Goal: Task Accomplishment & Management: Manage account settings

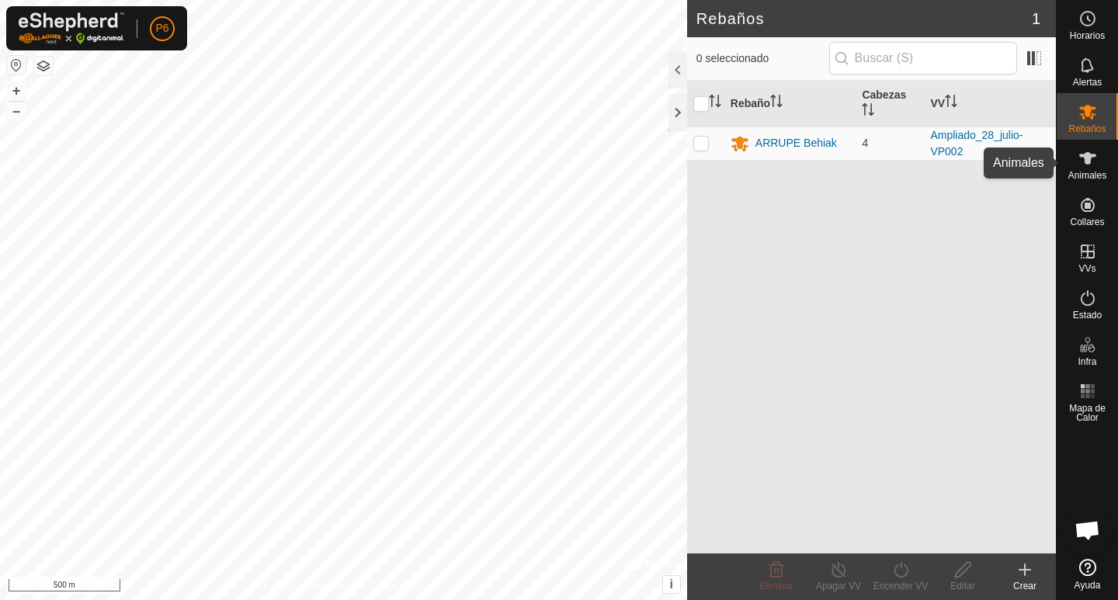
click at [1088, 155] on icon at bounding box center [1087, 158] width 17 height 12
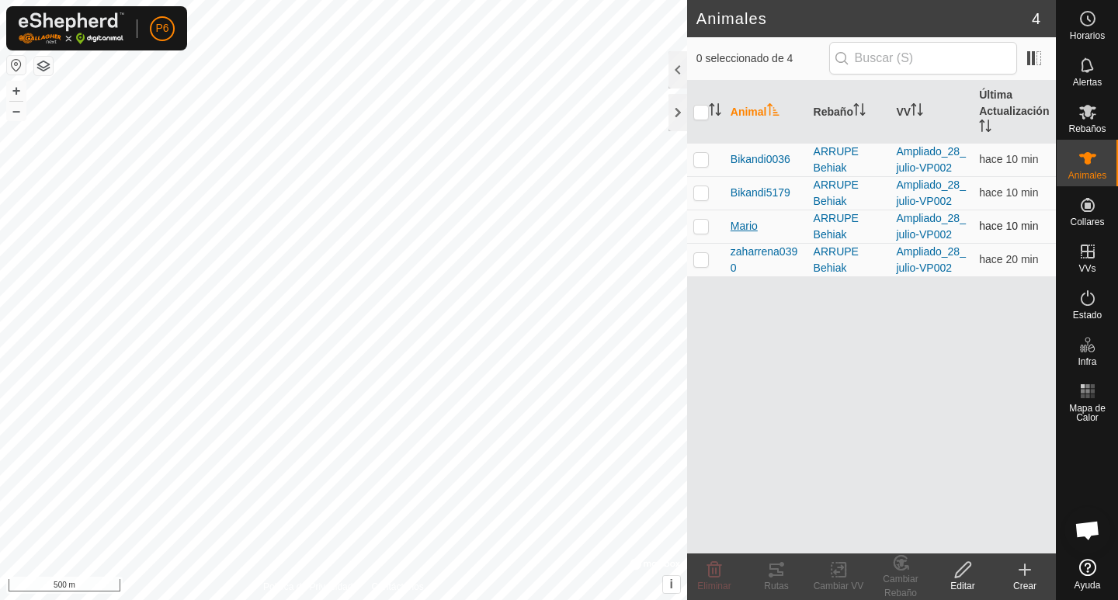
click at [745, 231] on span "Mario" at bounding box center [743, 226] width 27 height 16
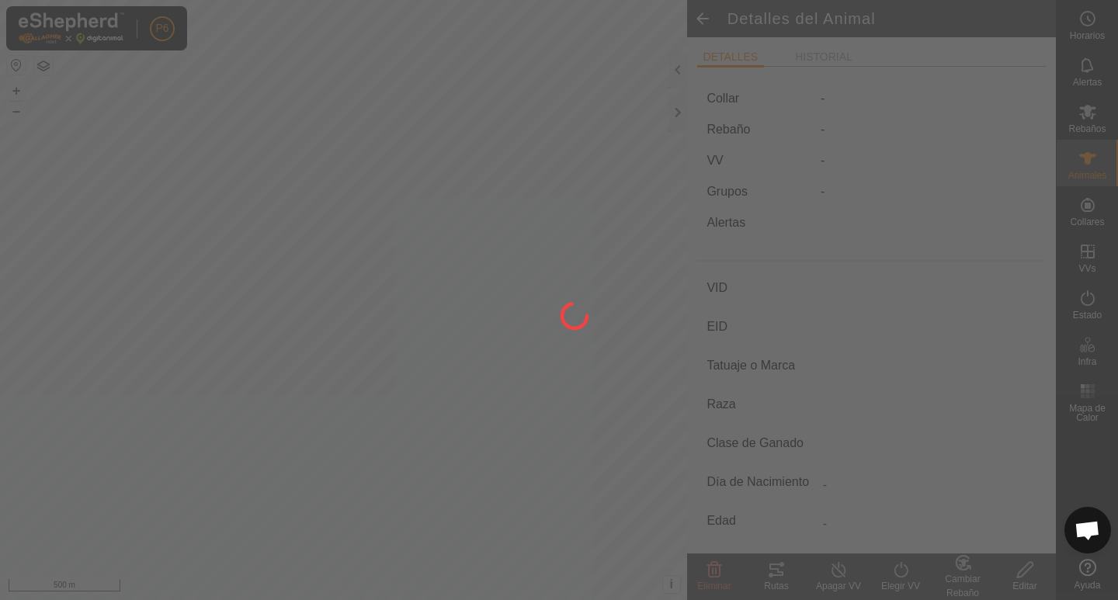
type input "Mario"
type input "-"
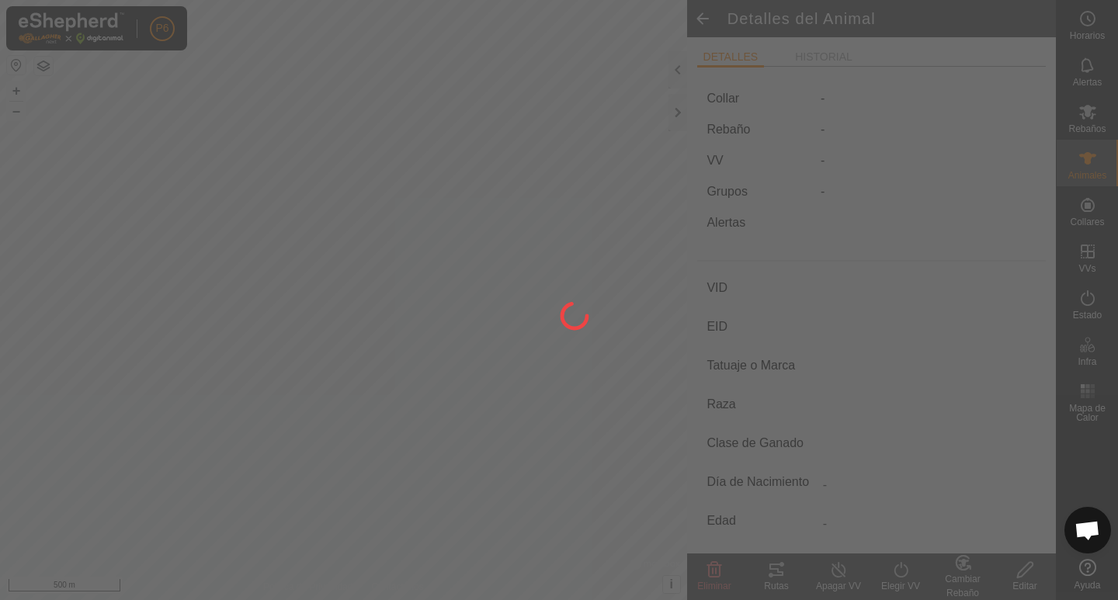
type input "0 kg"
type input "-"
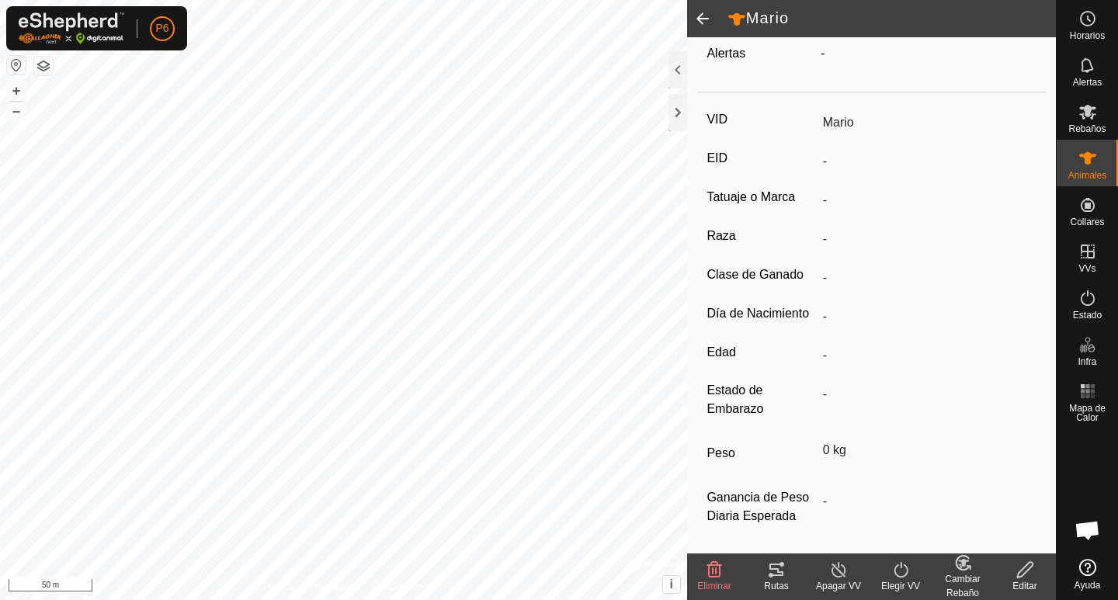
scroll to position [175, 0]
click at [773, 577] on icon at bounding box center [776, 569] width 19 height 19
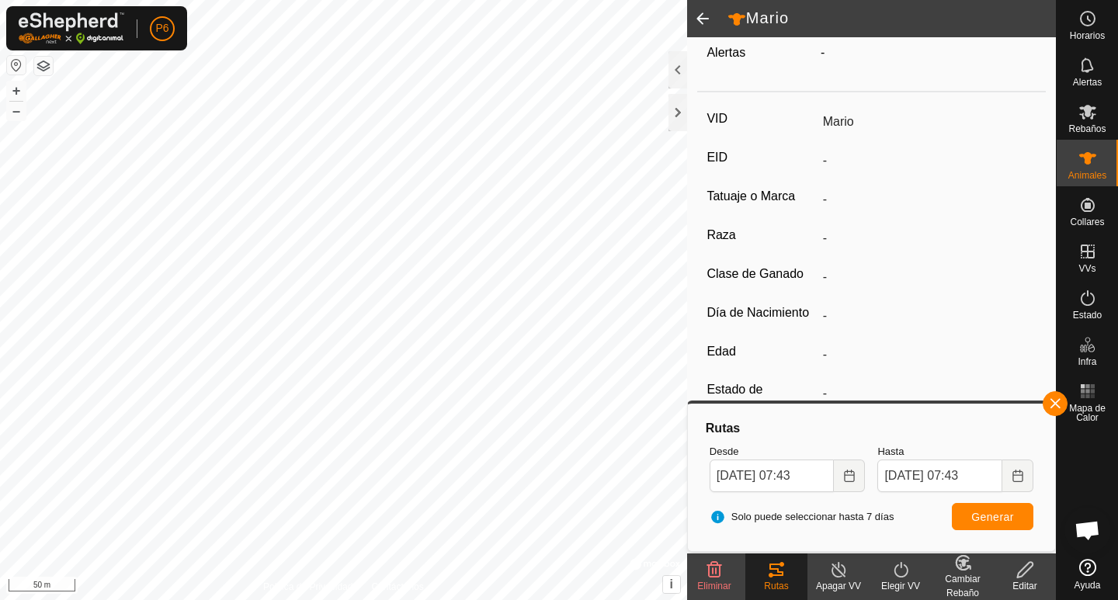
click at [695, 18] on span at bounding box center [702, 18] width 31 height 37
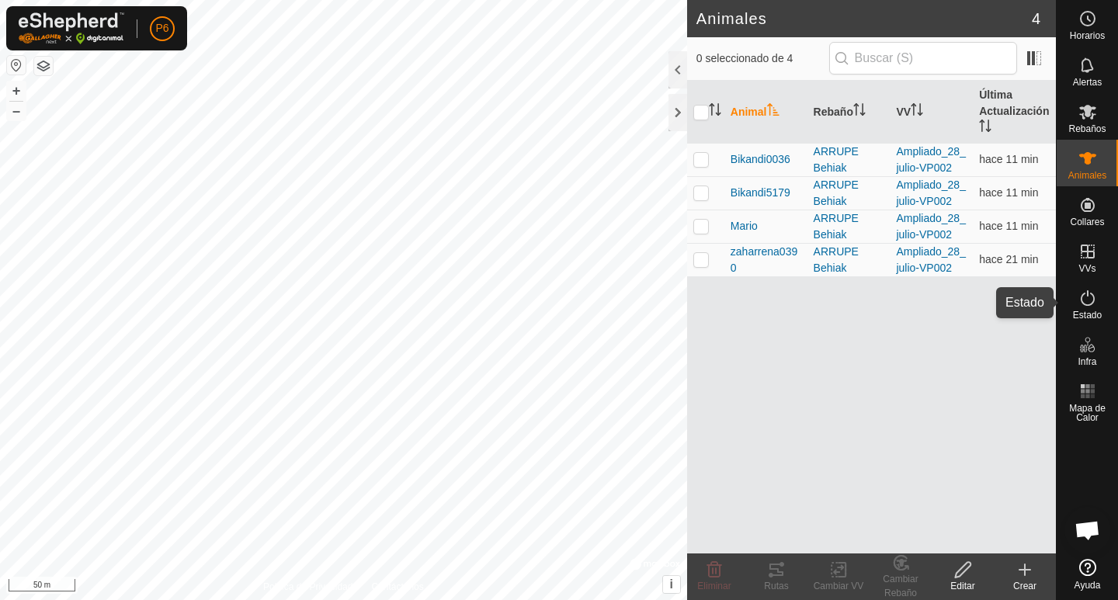
click at [1084, 304] on icon at bounding box center [1088, 298] width 14 height 16
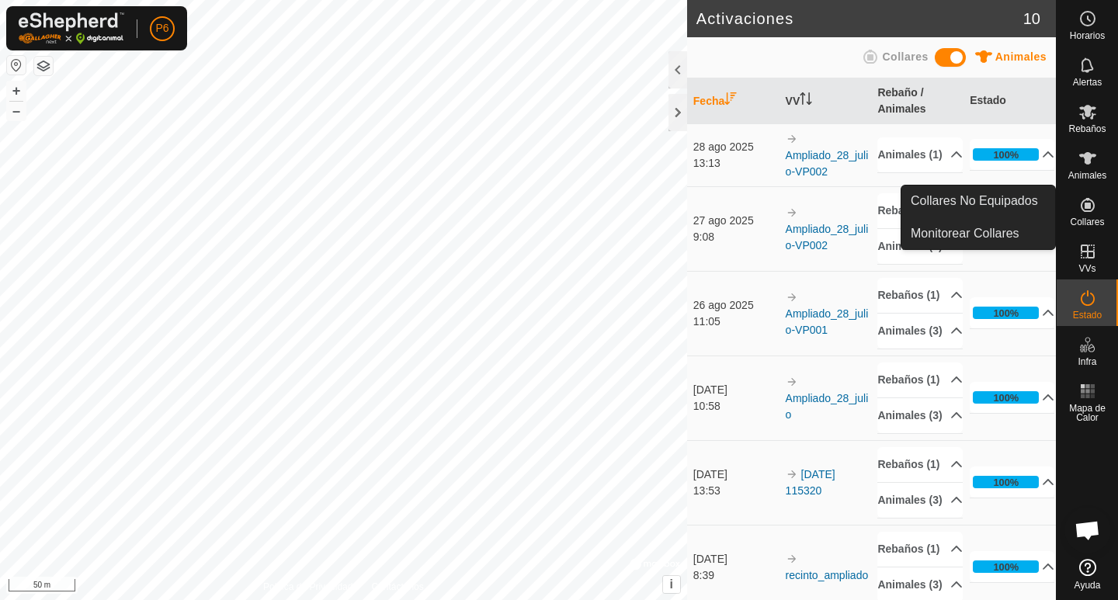
click at [1085, 204] on icon at bounding box center [1088, 205] width 14 height 14
click at [1002, 234] on link "Monitorear Collares" at bounding box center [978, 233] width 154 height 31
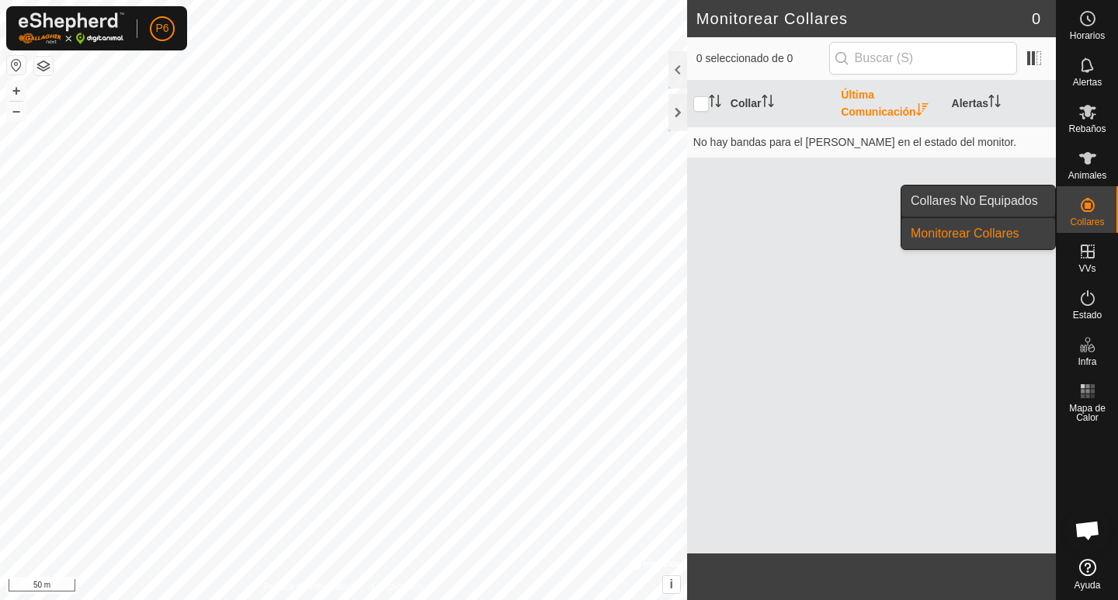
click at [999, 208] on link "Collares No Equipados" at bounding box center [978, 201] width 154 height 31
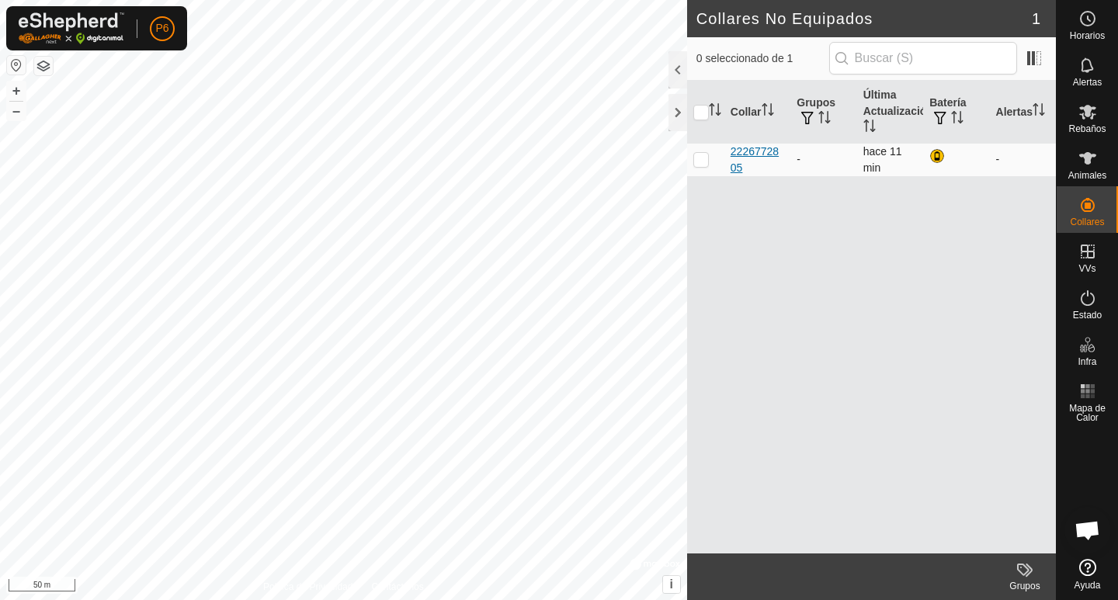
click at [758, 153] on div "2226772805" at bounding box center [757, 160] width 54 height 33
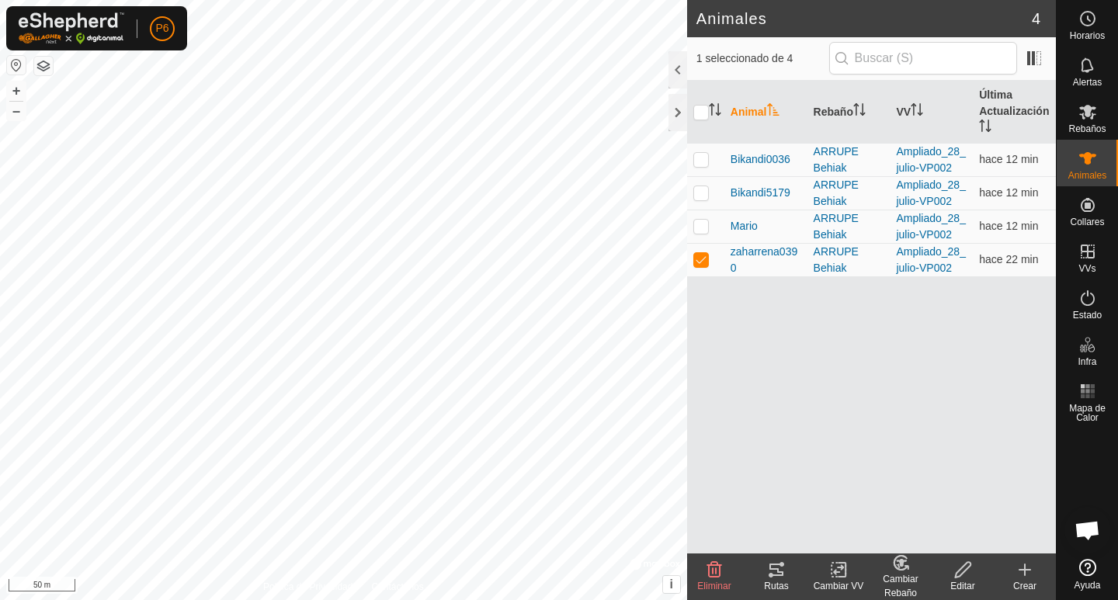
click at [775, 571] on icon at bounding box center [776, 569] width 19 height 19
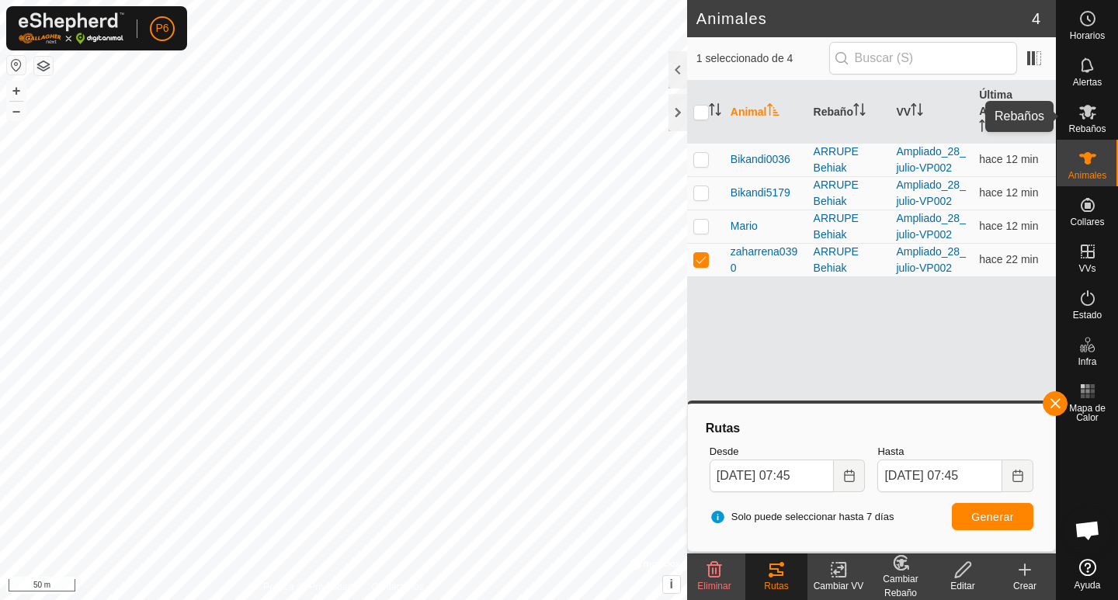
click at [1086, 120] on icon at bounding box center [1087, 111] width 19 height 19
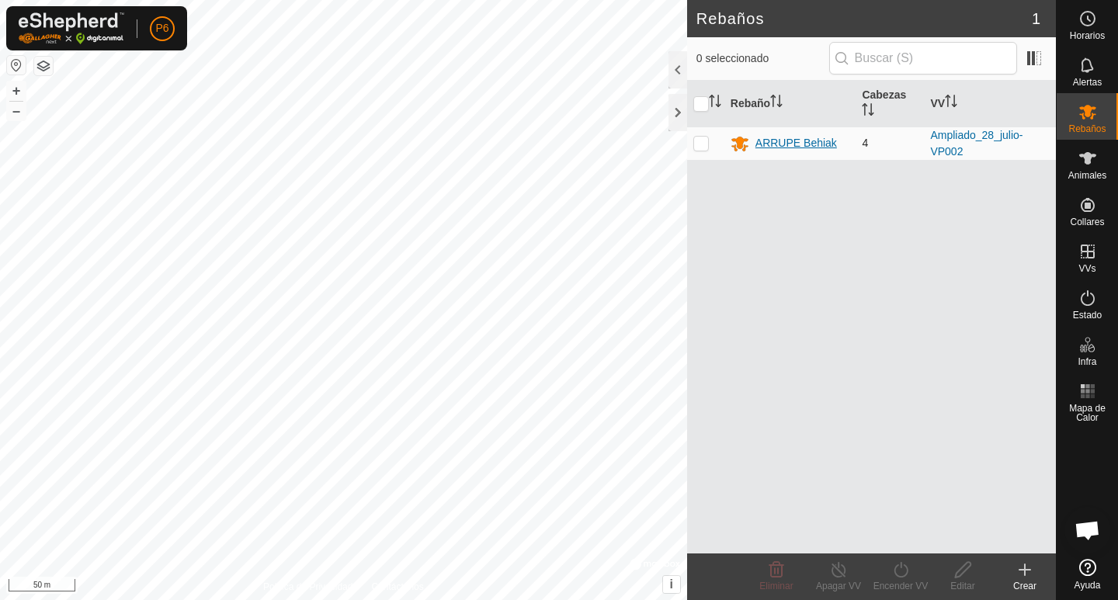
click at [810, 143] on div "ARRUPE Behiak" at bounding box center [796, 143] width 82 height 16
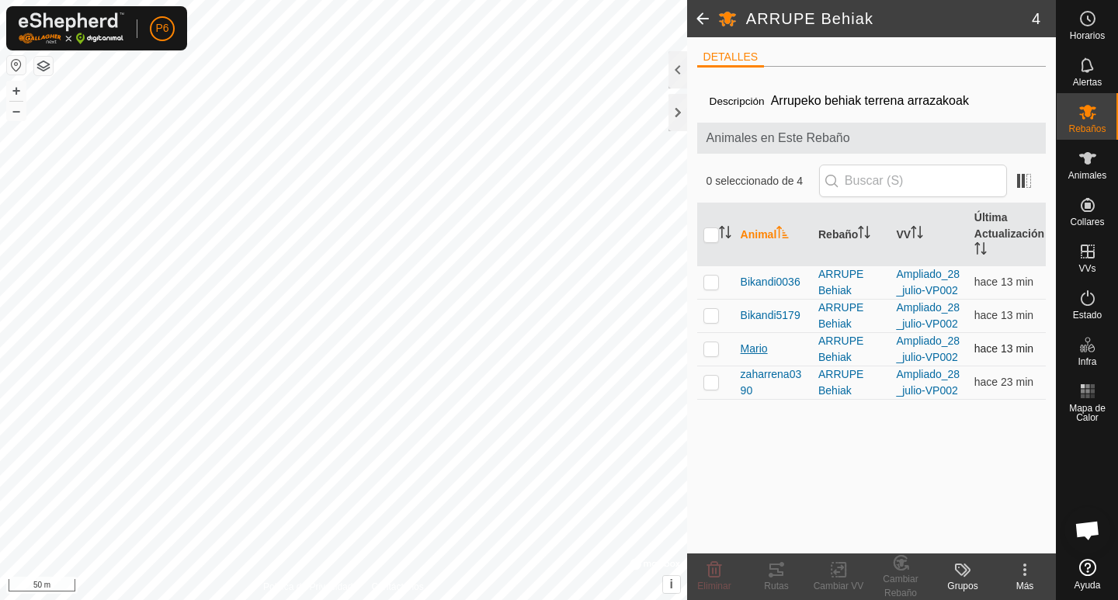
click at [756, 348] on span "Mario" at bounding box center [754, 349] width 27 height 16
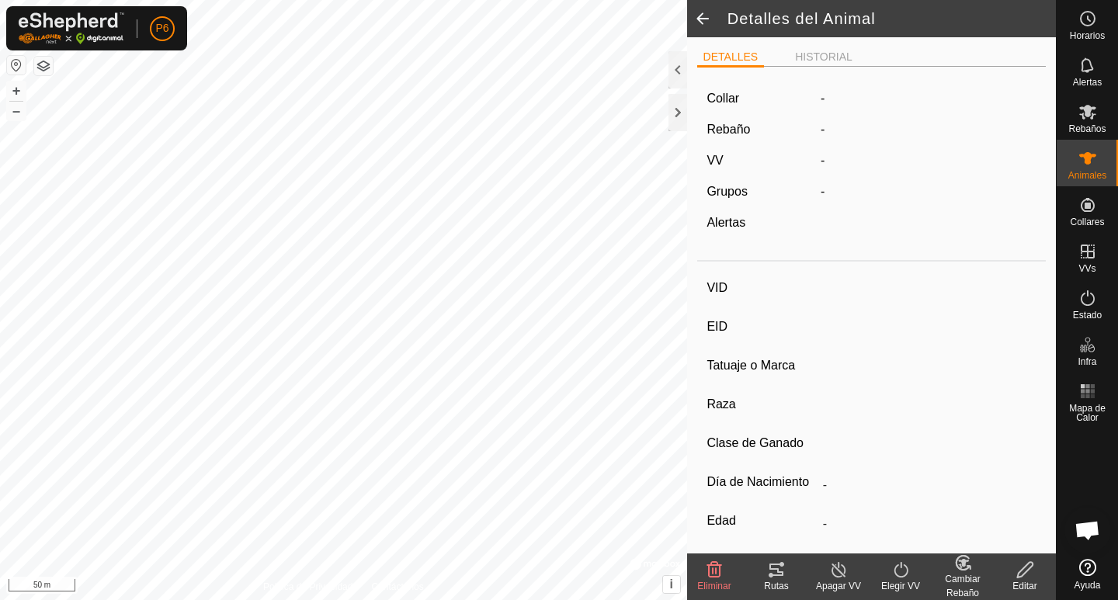
type input "Mario"
type input "-"
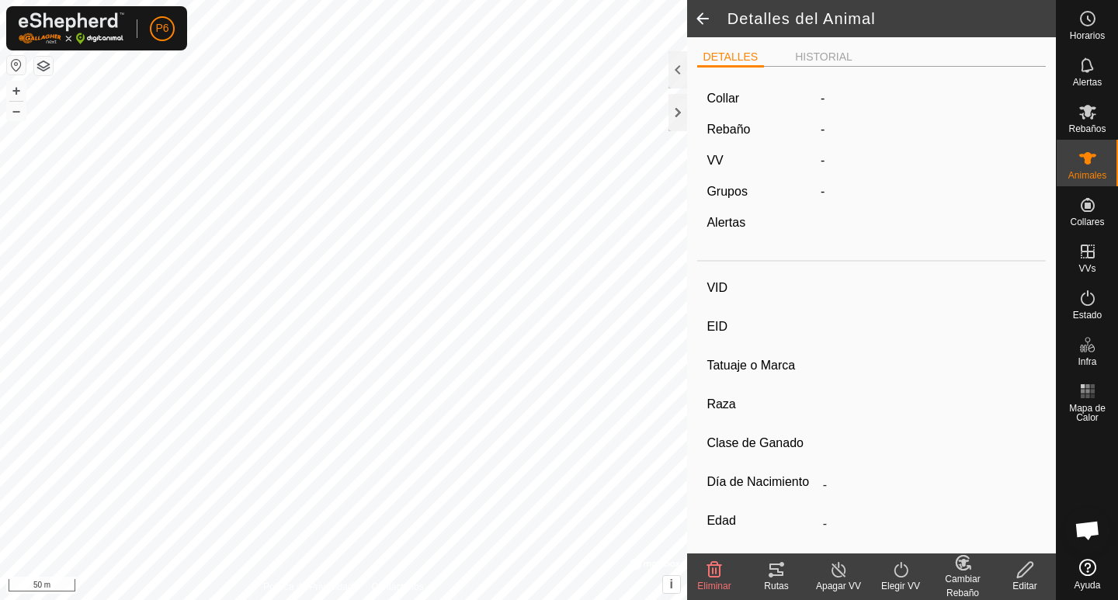
type input "0 kg"
type input "-"
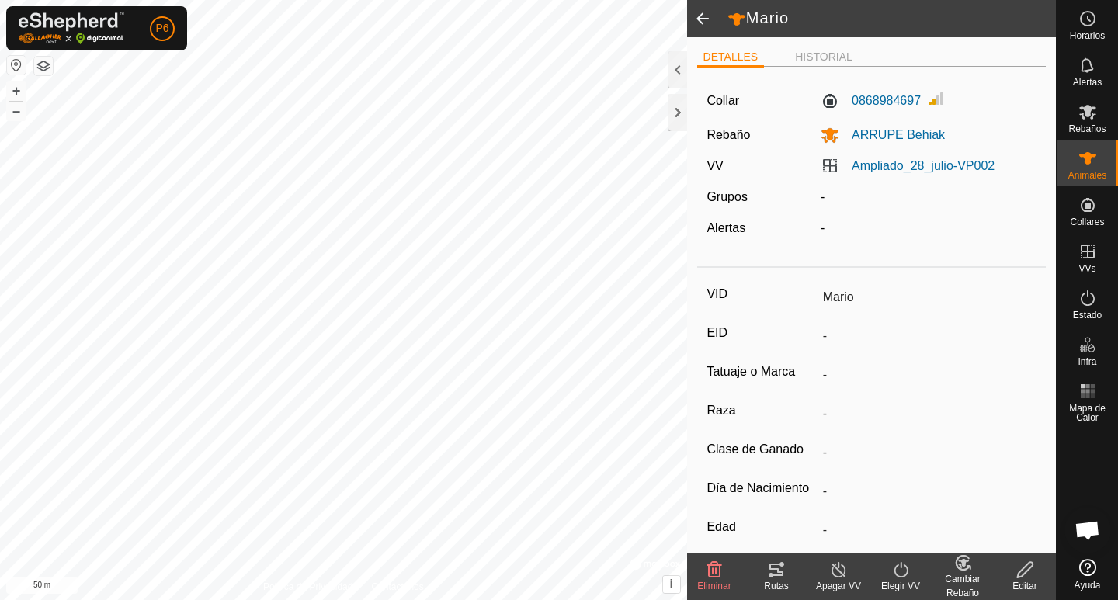
click at [1032, 581] on div "Editar" at bounding box center [1025, 586] width 62 height 14
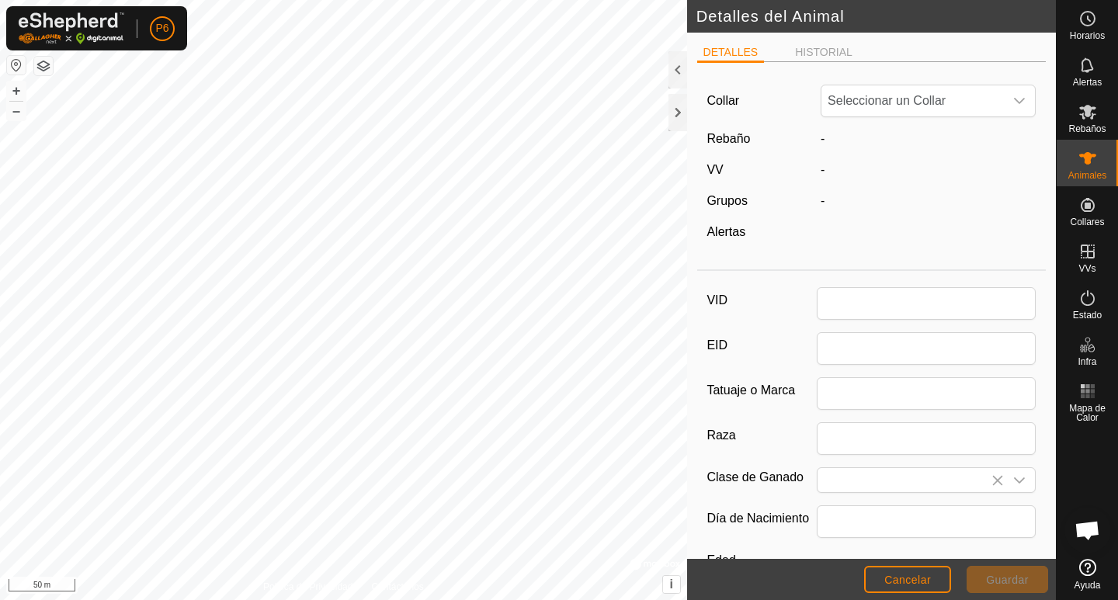
type input "Mario"
type input "0"
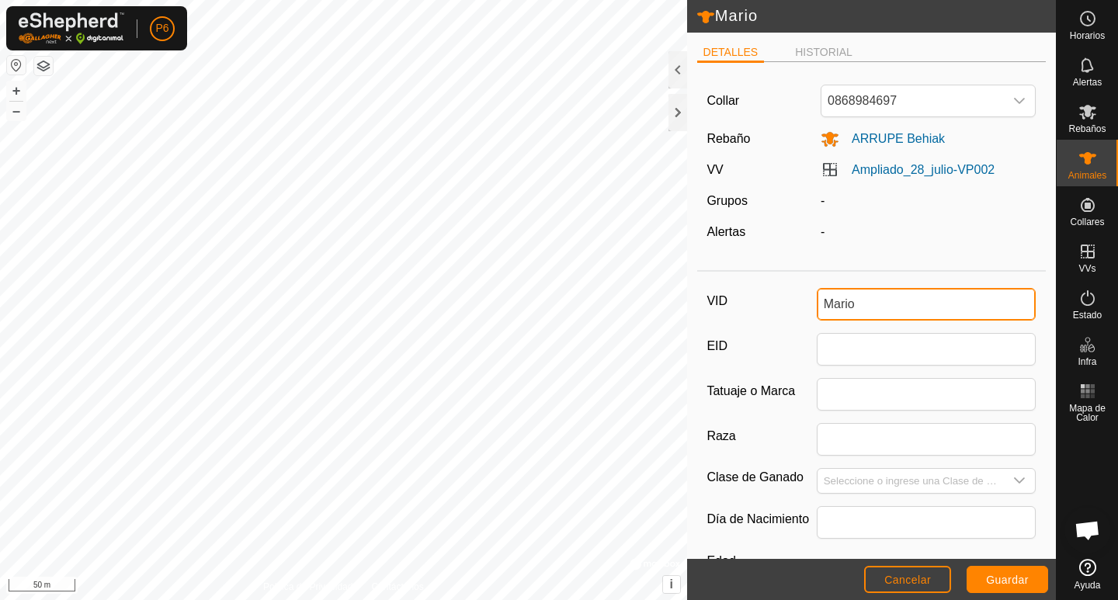
click at [873, 303] on input "Mario" at bounding box center [927, 304] width 220 height 33
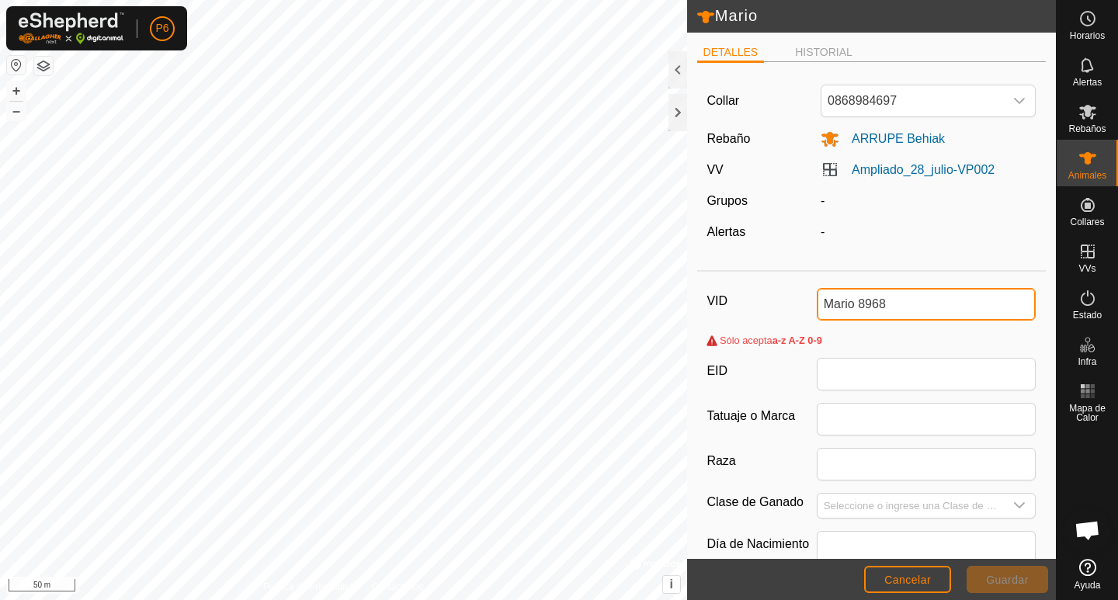
click at [852, 308] on input "Mario 8968" at bounding box center [927, 304] width 220 height 33
click at [897, 299] on input "Mario_8968" at bounding box center [927, 304] width 220 height 33
click at [818, 303] on input "Mario_8968" at bounding box center [927, 304] width 220 height 33
click at [888, 300] on input "Mario_8968" at bounding box center [927, 304] width 220 height 33
click at [649, 313] on div "Mario DETALLES HISTORIAL Collar 0868984697 Rebaño ARRUPE Behiak VV Ampliado_28_…" at bounding box center [528, 300] width 1056 height 600
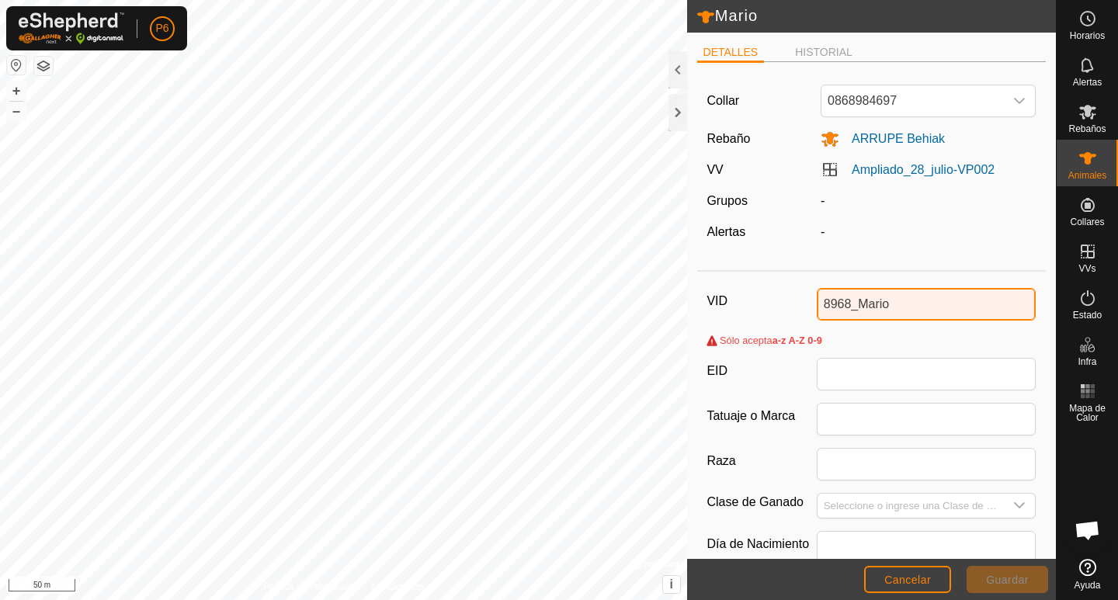
click at [852, 305] on input "8968_Mario" at bounding box center [927, 304] width 220 height 33
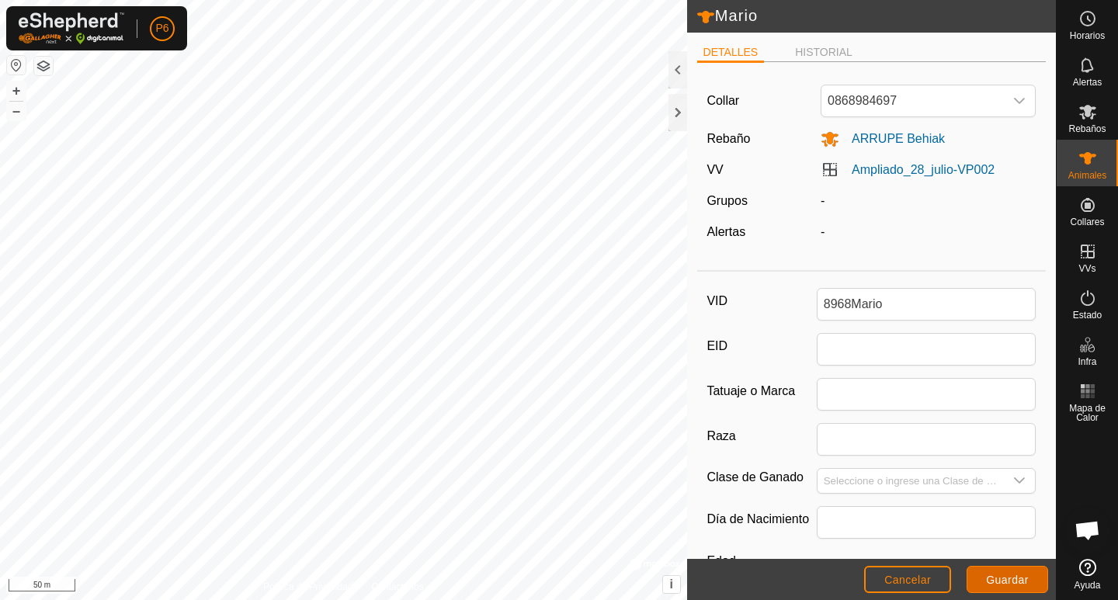
click at [997, 581] on span "Guardar" at bounding box center [1007, 580] width 43 height 12
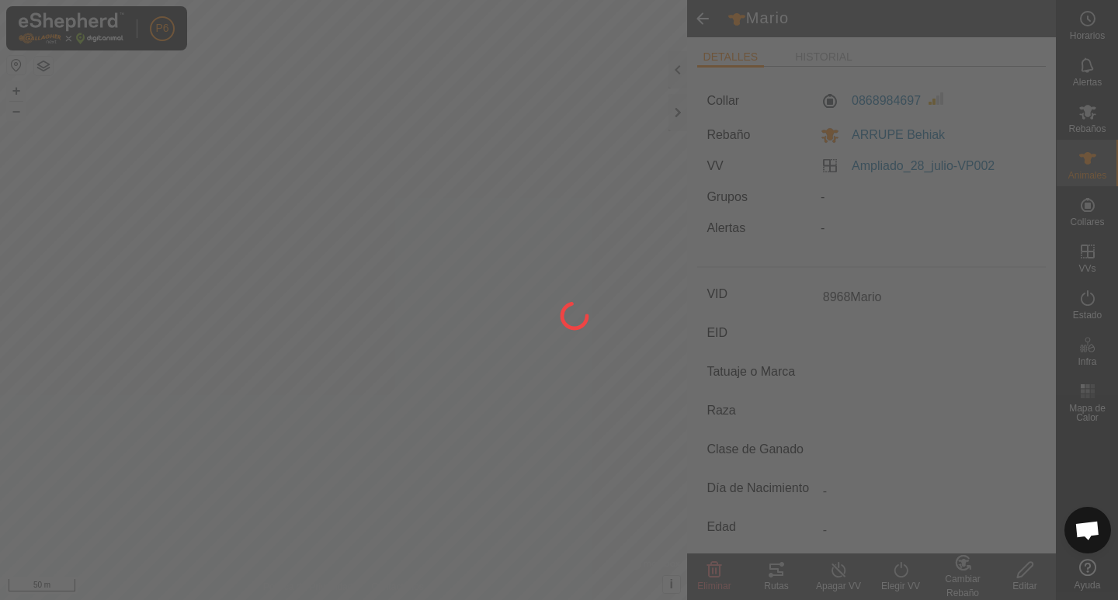
type input "Mario"
type input "-"
type input "0 kg"
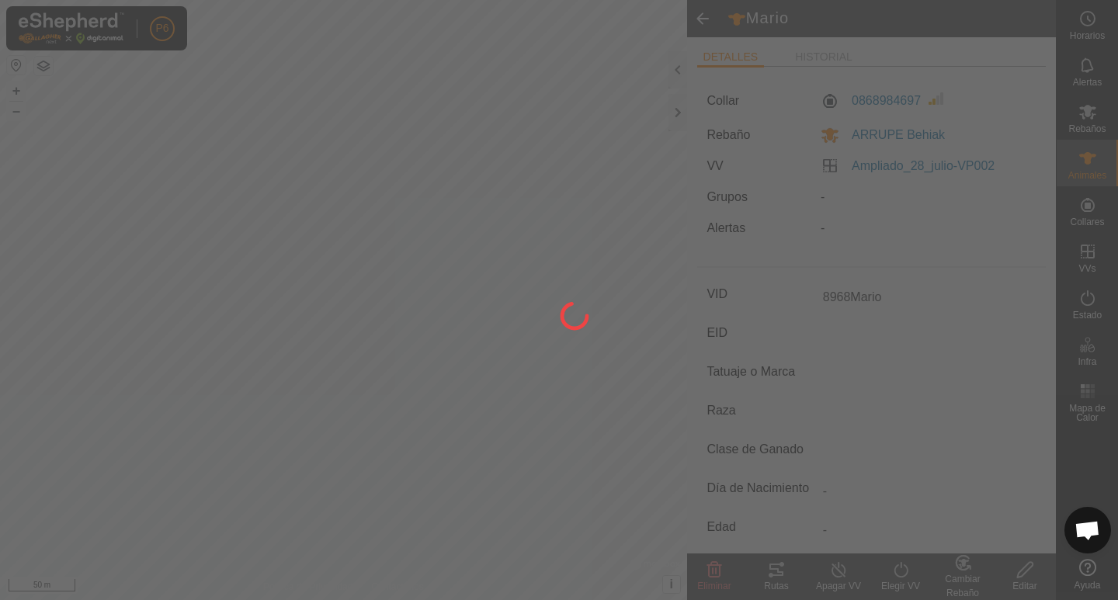
type input "-"
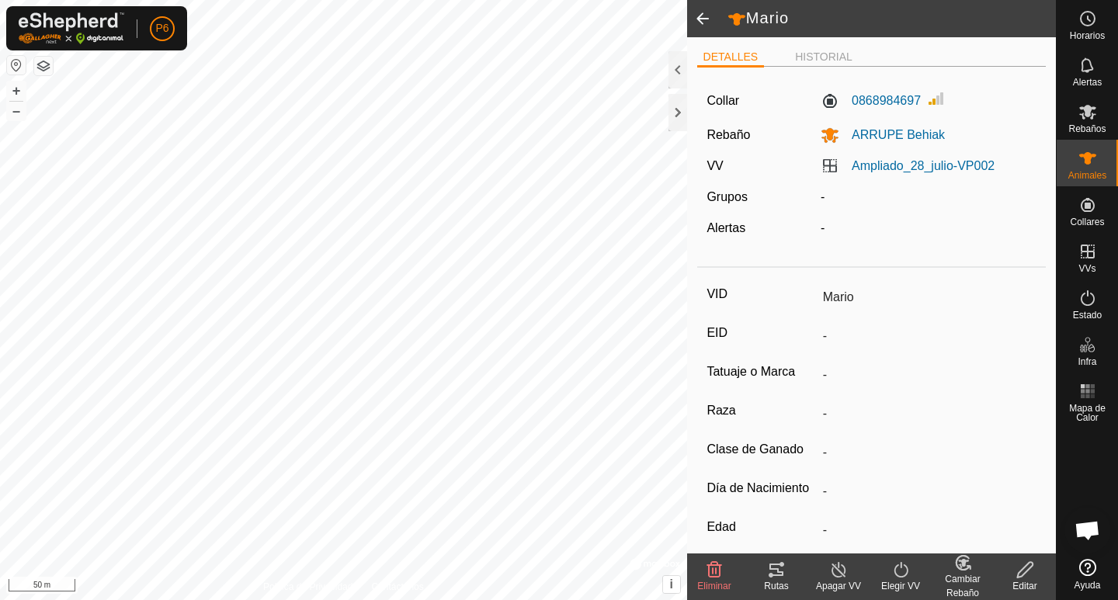
type input "8968Mario"
click at [700, 18] on span at bounding box center [702, 18] width 31 height 37
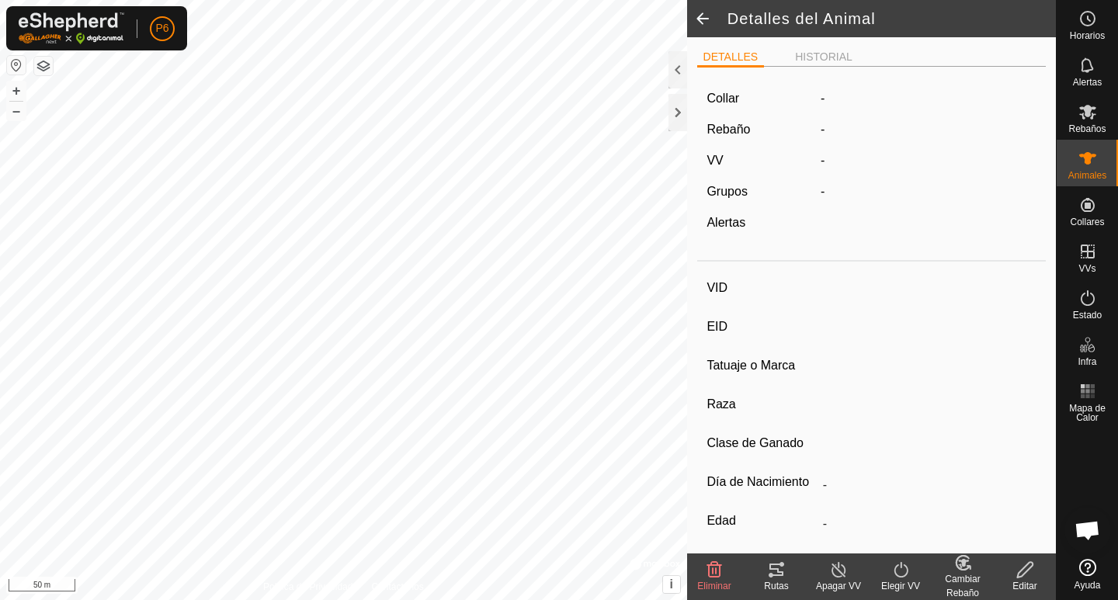
type input "8968Mario"
type input "-"
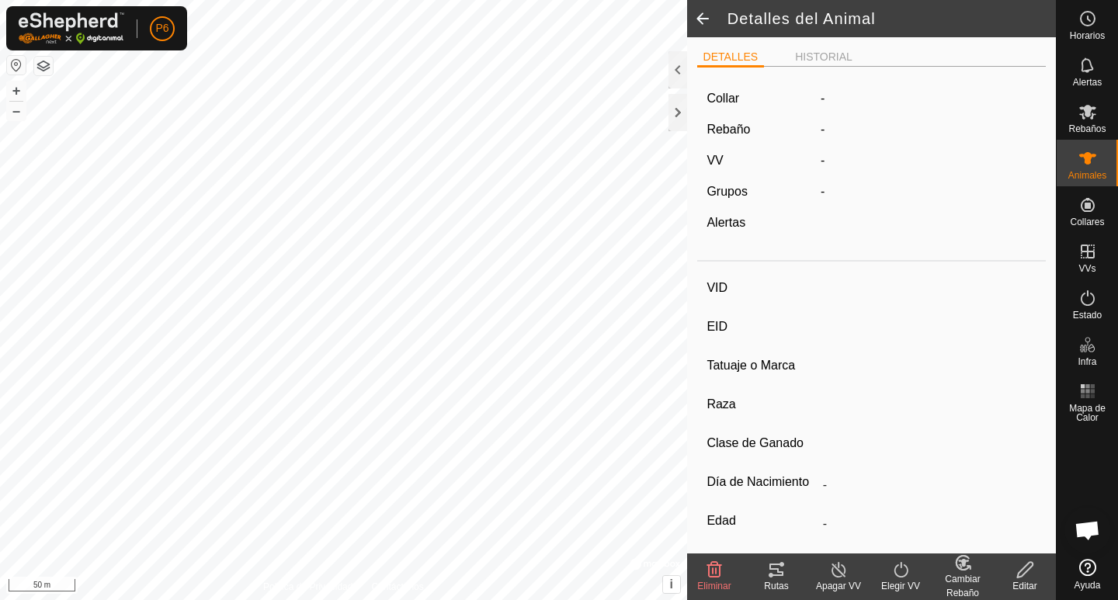
type input "0 kg"
type input "-"
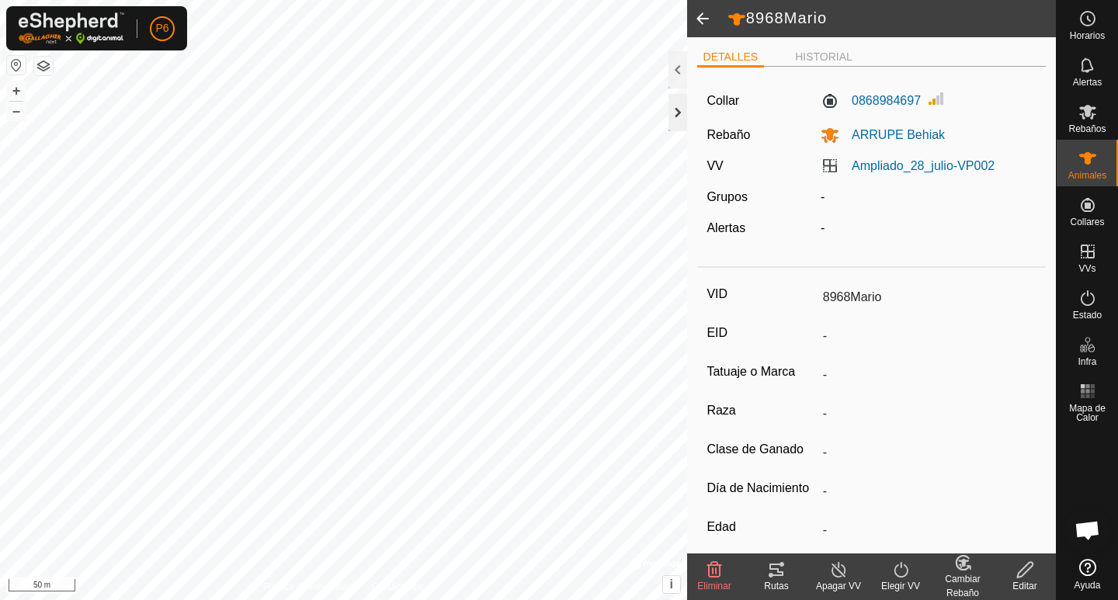
click at [678, 109] on div at bounding box center [677, 112] width 19 height 37
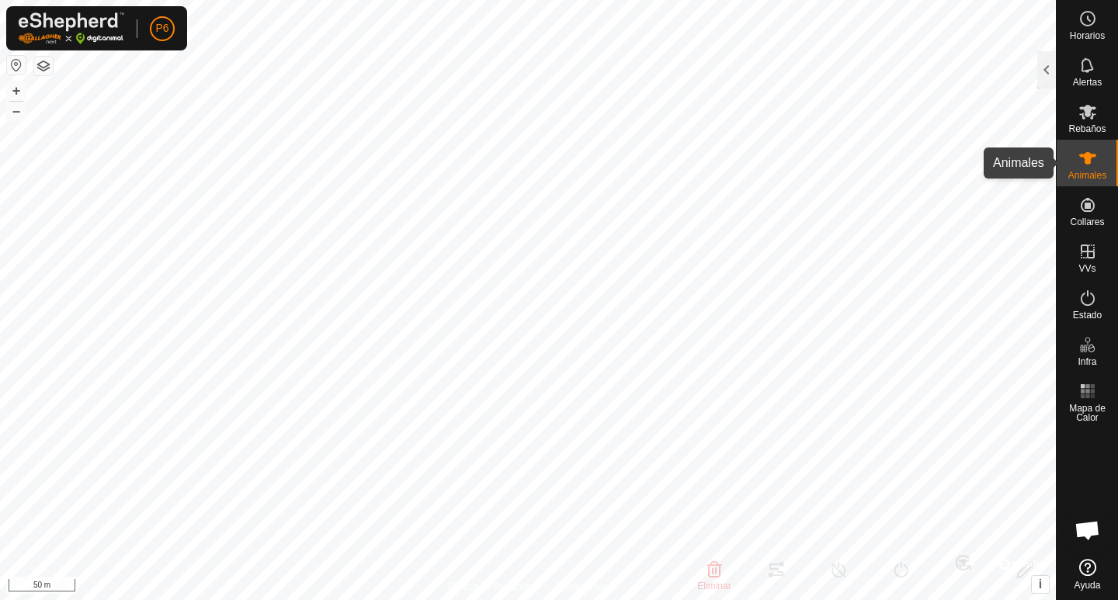
click at [1082, 171] on span "Animales" at bounding box center [1087, 175] width 38 height 9
click at [1077, 163] on es-animals-svg-icon at bounding box center [1088, 158] width 28 height 25
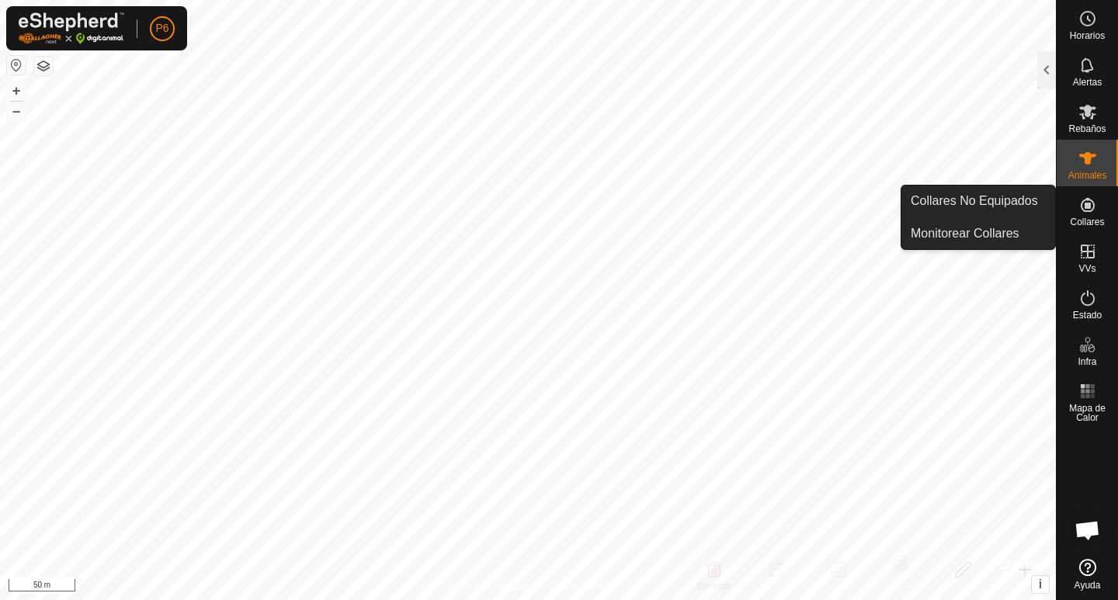
click at [1090, 221] on span "Collares" at bounding box center [1087, 221] width 34 height 9
click at [997, 237] on link "Monitorear Collares" at bounding box center [978, 233] width 154 height 31
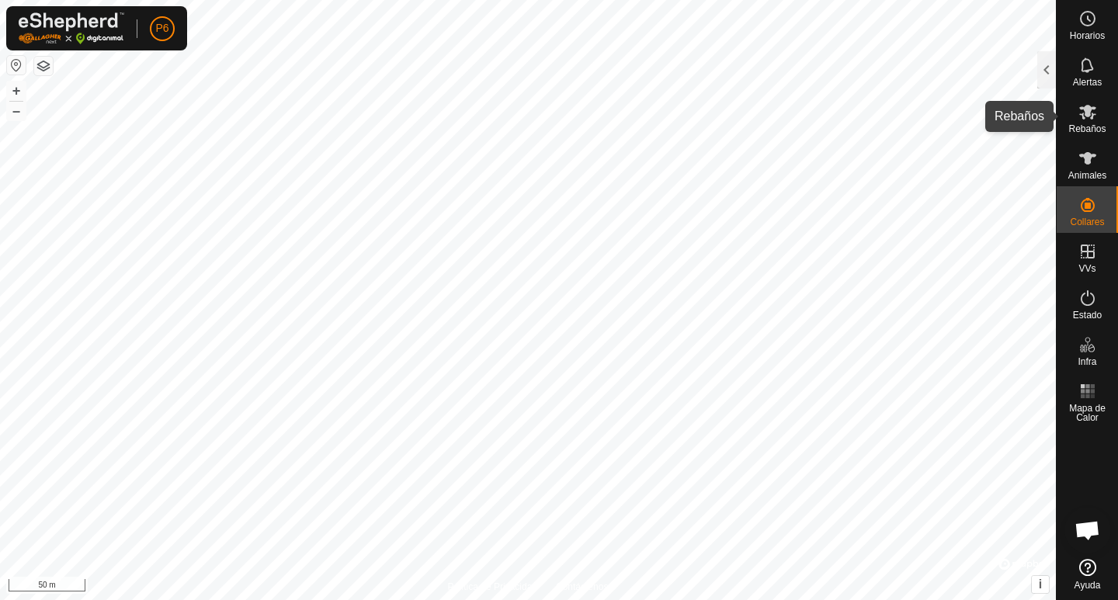
click at [1079, 124] on span "Rebaños" at bounding box center [1086, 128] width 37 height 9
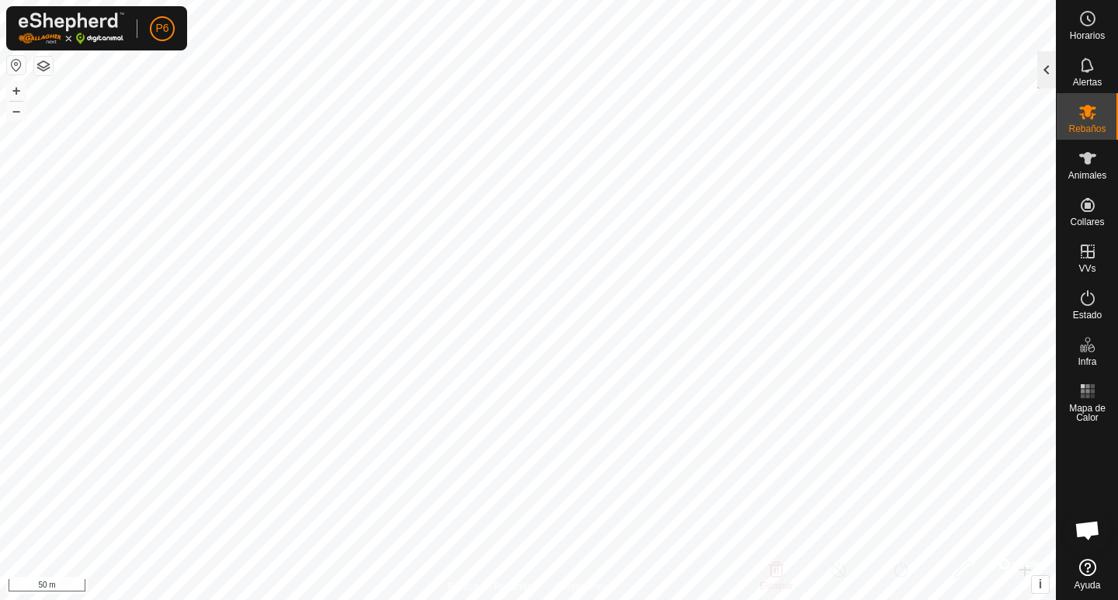
click at [1053, 73] on div at bounding box center [1046, 69] width 19 height 37
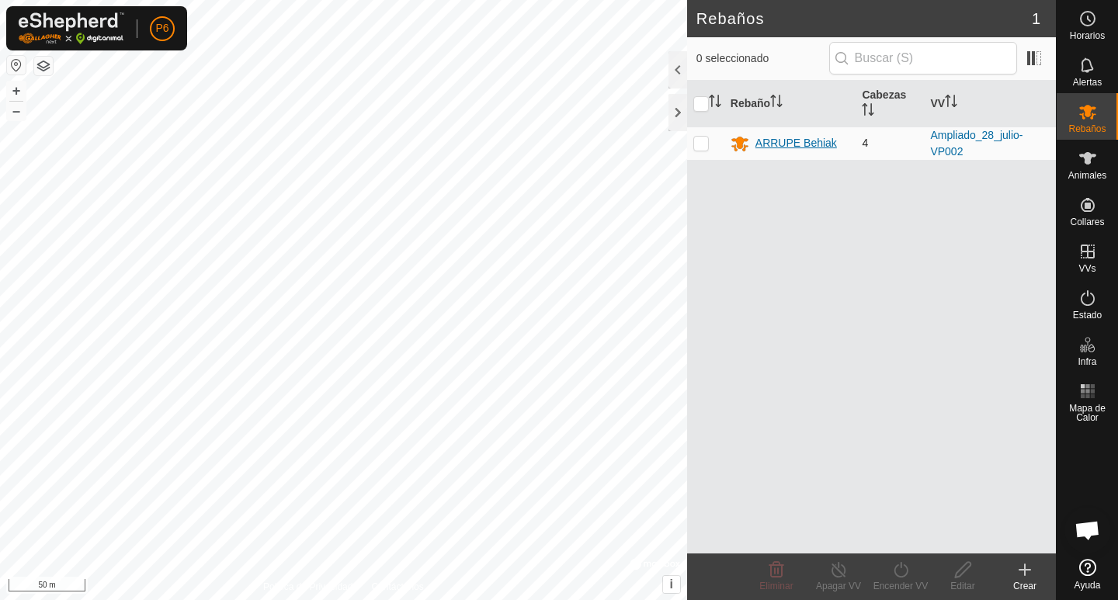
click at [804, 146] on div "ARRUPE Behiak" at bounding box center [796, 143] width 82 height 16
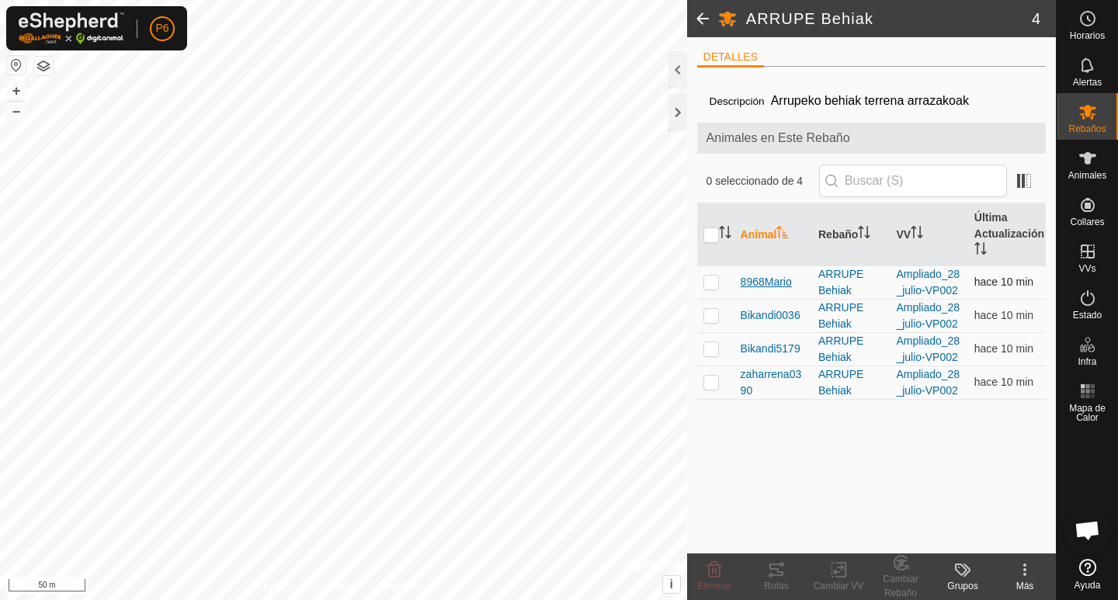
click at [766, 280] on span "8968Mario" at bounding box center [766, 282] width 51 height 16
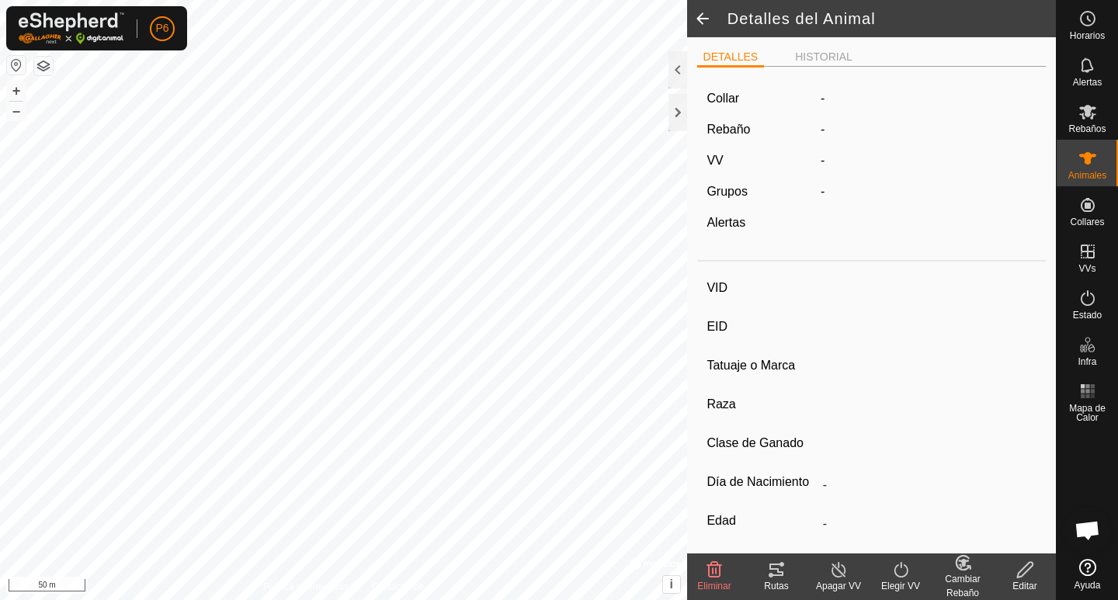
type input "8968Mario"
type input "-"
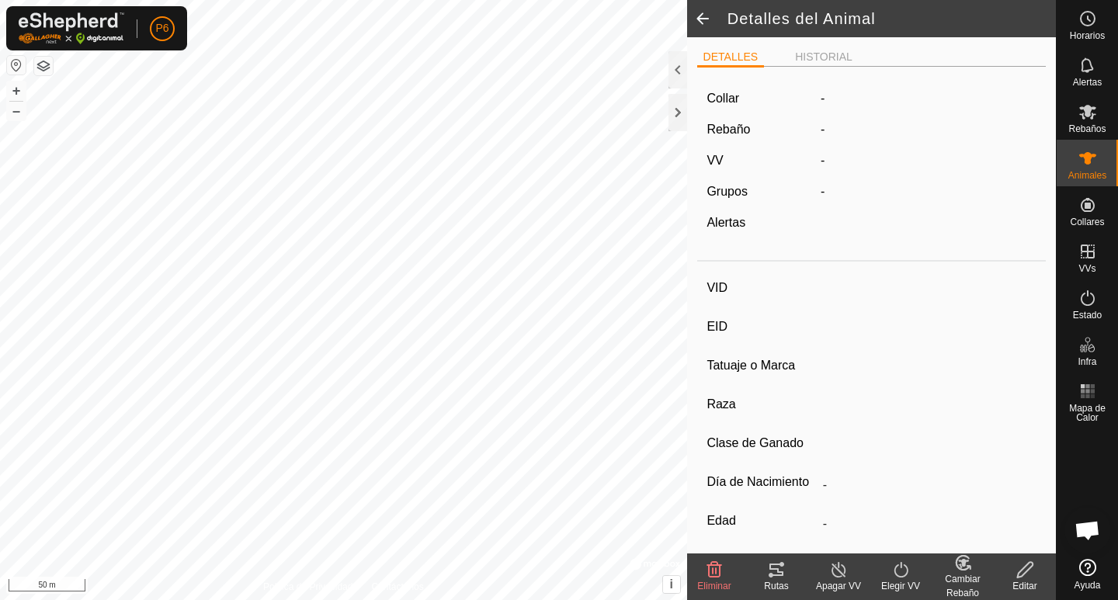
type input "0 kg"
type input "-"
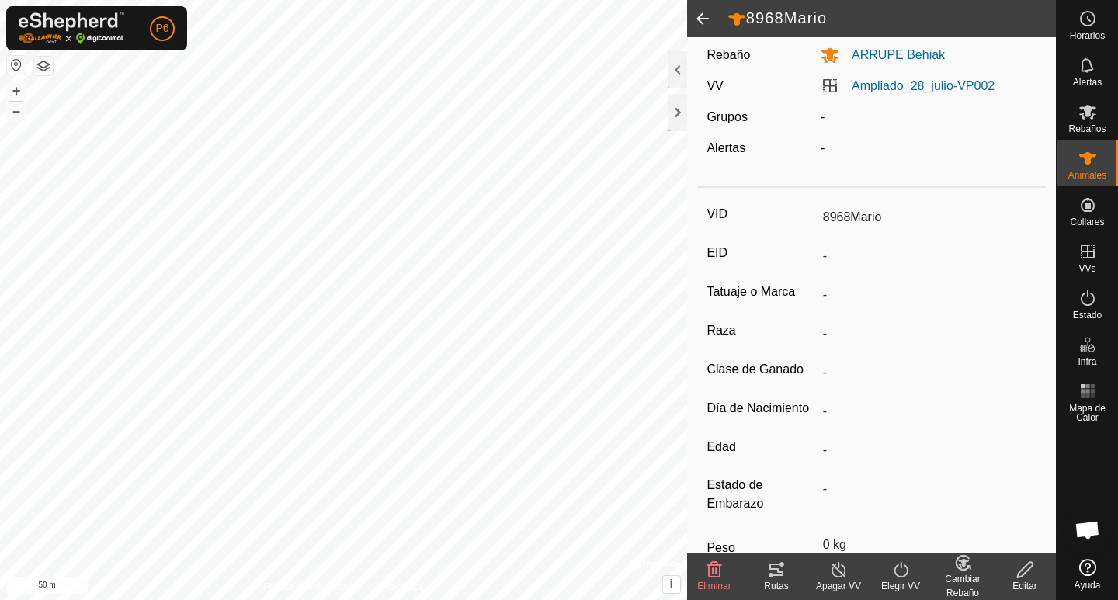
scroll to position [155, 0]
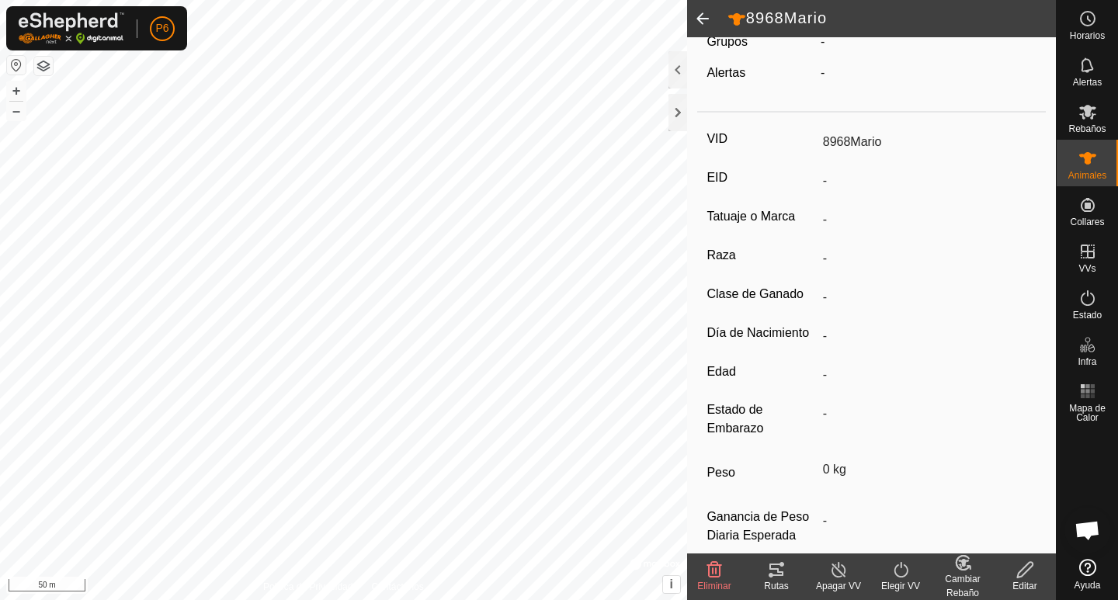
click at [1035, 575] on edit-svg-icon at bounding box center [1025, 569] width 62 height 19
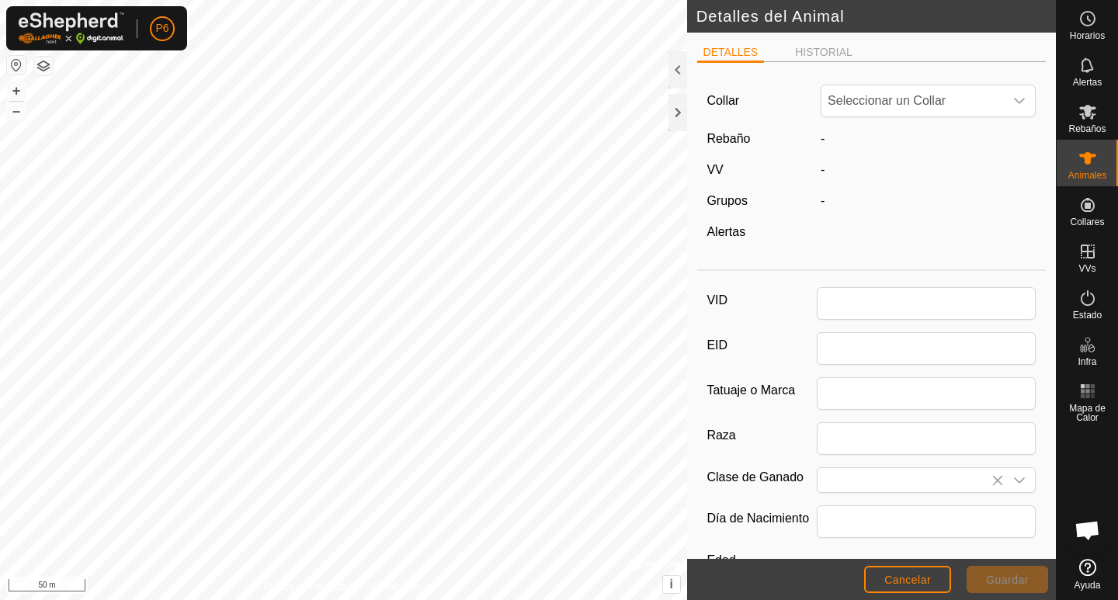
type input "8968Mario"
type input "0"
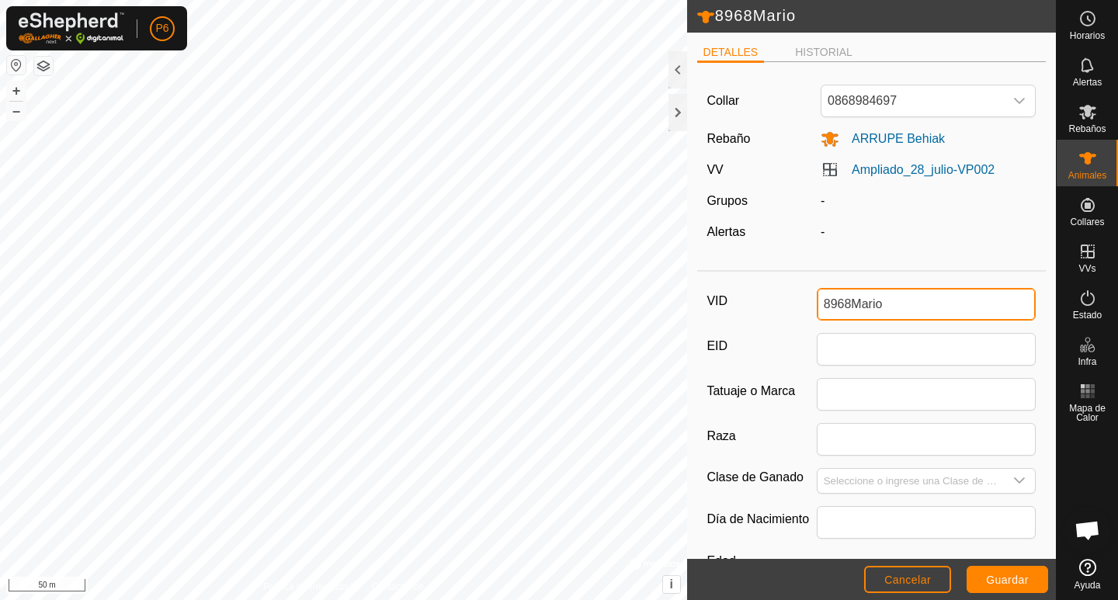
click at [817, 305] on input "8968Mario" at bounding box center [927, 304] width 220 height 33
click at [935, 293] on input "Mario8968Mario" at bounding box center [927, 304] width 220 height 33
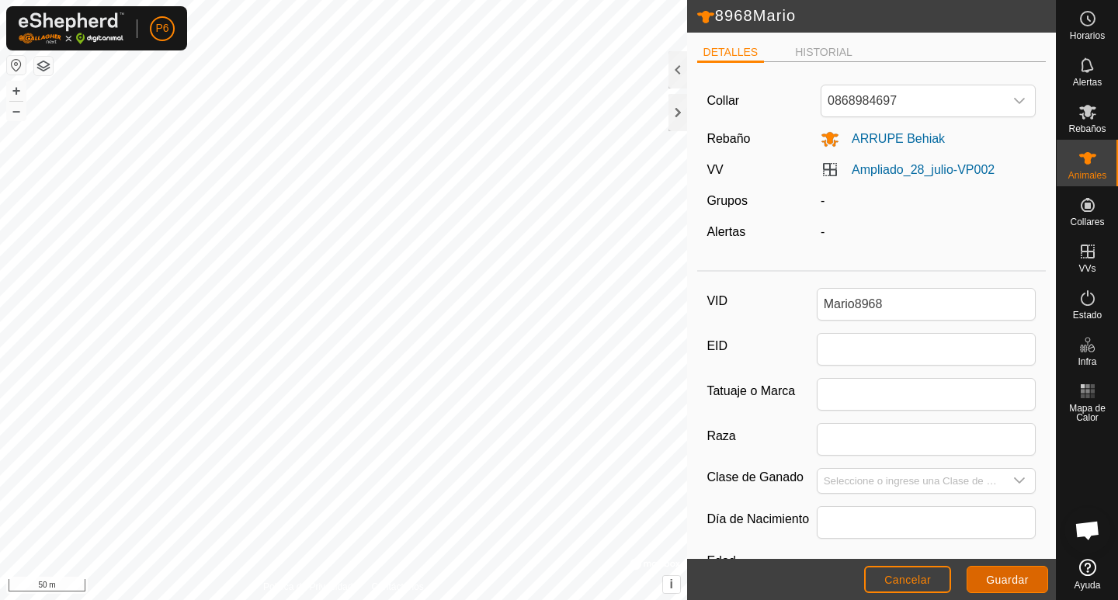
click at [1015, 579] on span "Guardar" at bounding box center [1007, 580] width 43 height 12
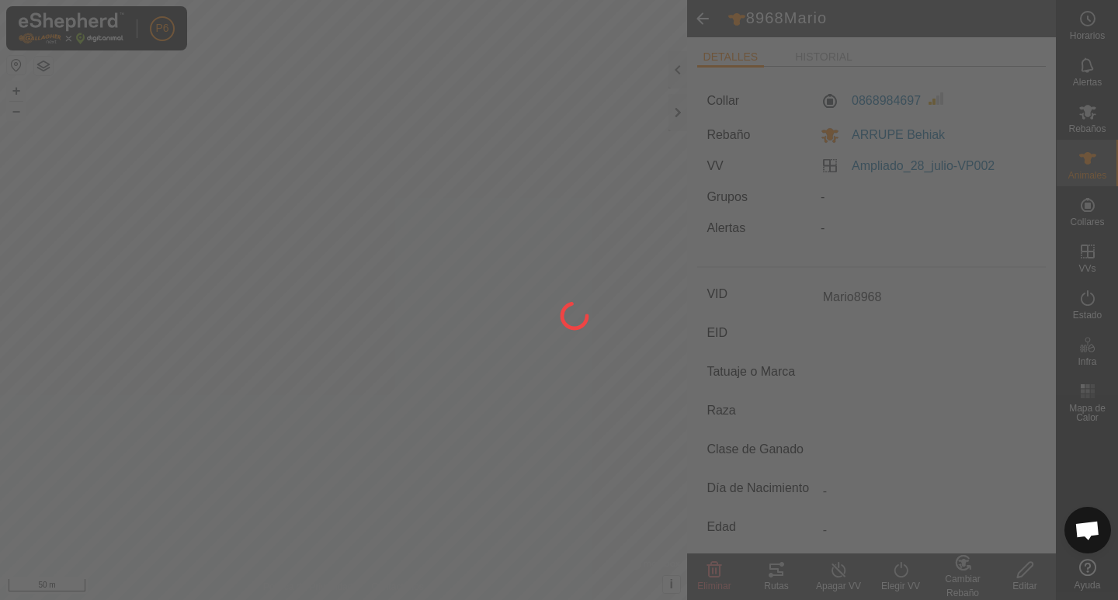
type input "8968Mario"
type input "-"
type input "0 kg"
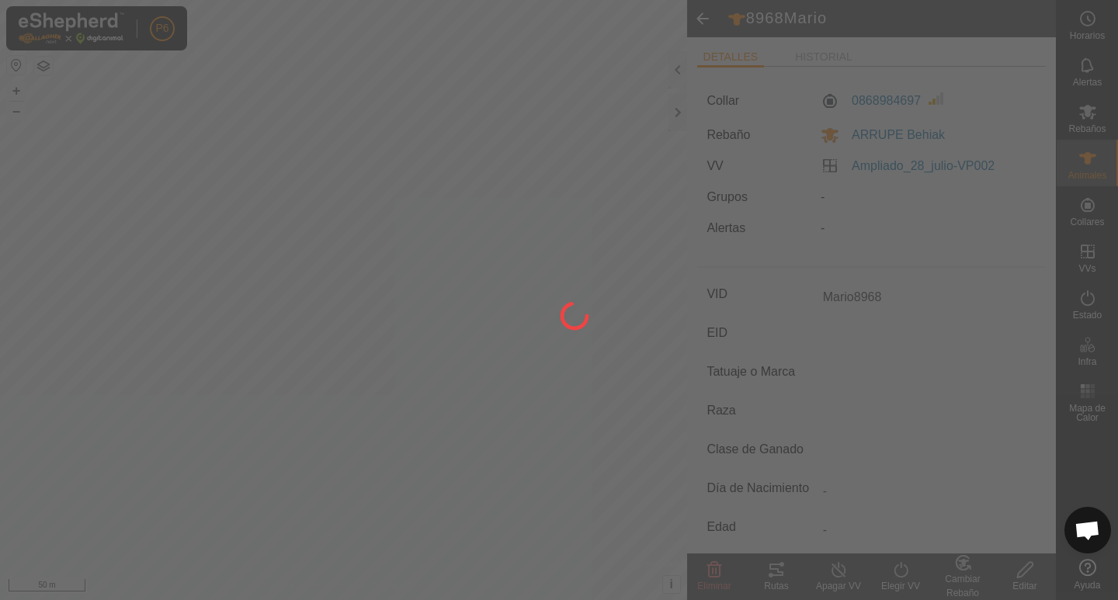
type input "-"
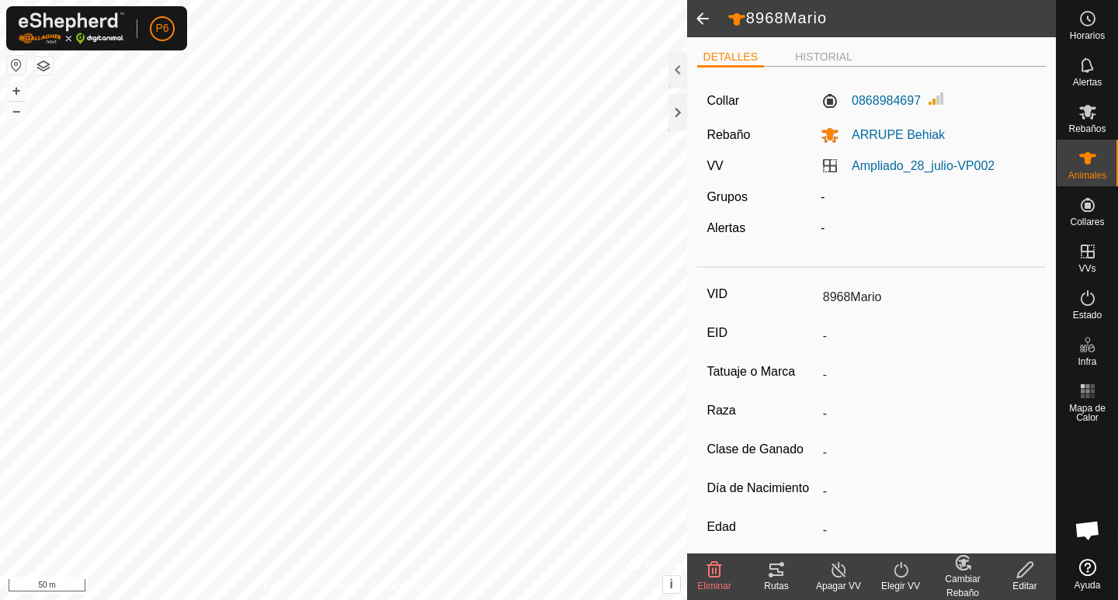
type input "Mario8968"
click at [699, 15] on span at bounding box center [702, 18] width 31 height 37
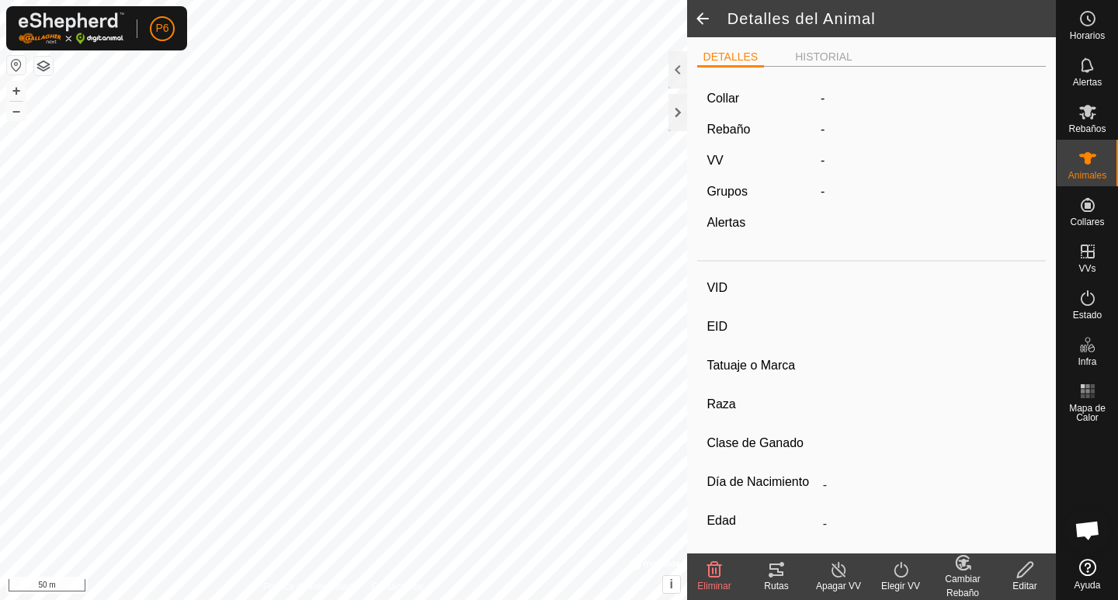
type input "Mario8968"
type input "-"
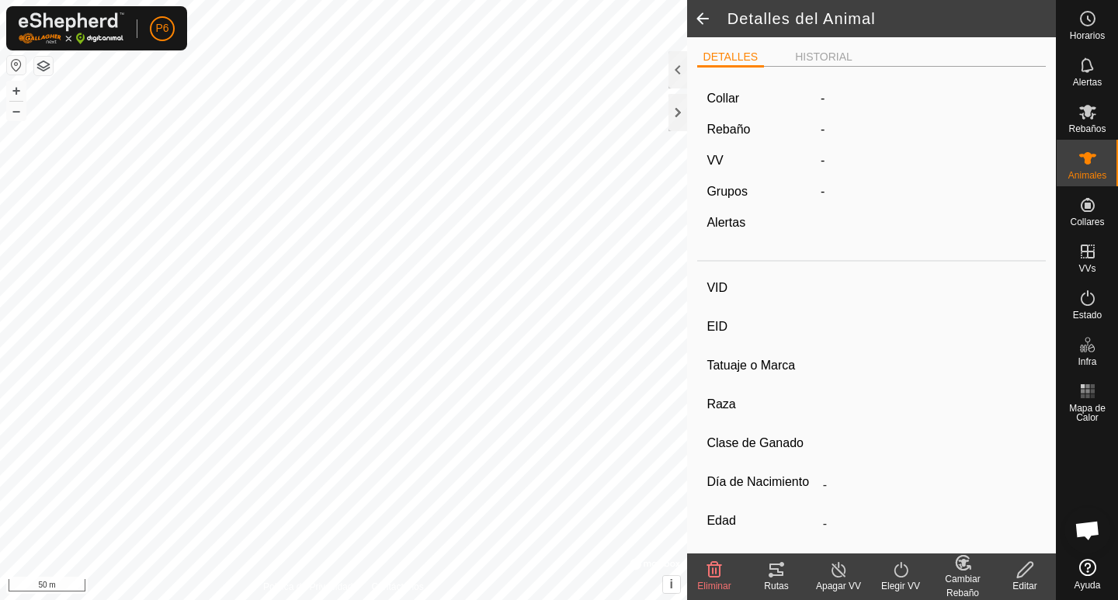
type input "0 kg"
type input "-"
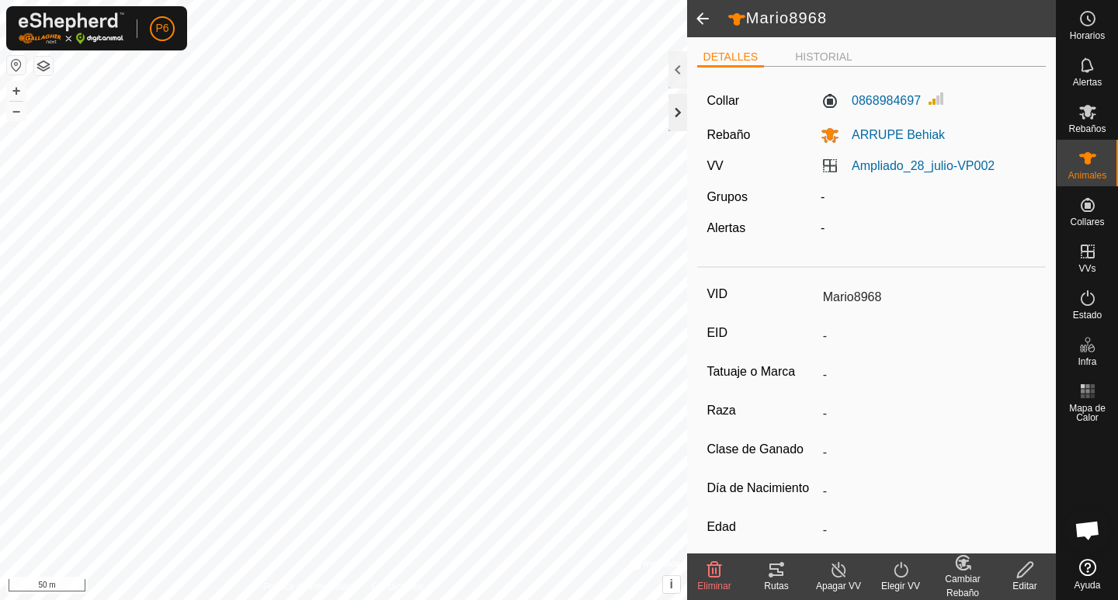
click at [682, 109] on div at bounding box center [677, 112] width 19 height 37
